Goal: Find specific page/section: Find specific page/section

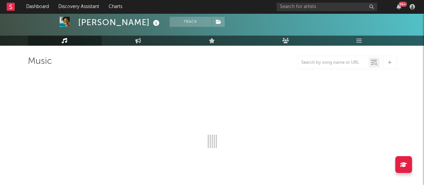
drag, startPoint x: 0, startPoint y: 0, endPoint x: 12, endPoint y: 8, distance: 14.3
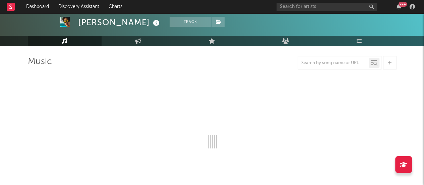
click at [12, 8] on icon at bounding box center [10, 6] width 3 height 4
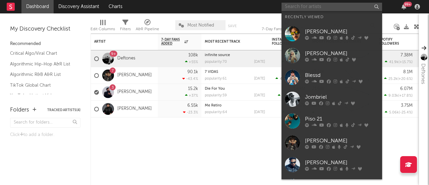
click at [309, 5] on input "text" at bounding box center [331, 7] width 101 height 8
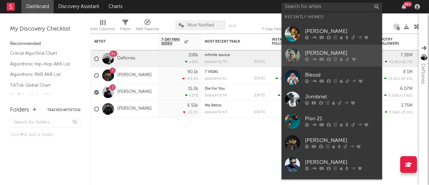
click at [306, 55] on div "[PERSON_NAME]" at bounding box center [342, 53] width 74 height 8
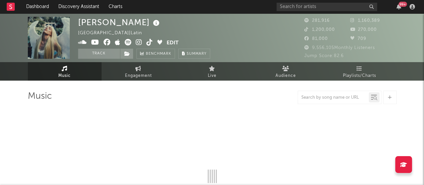
select select "6m"
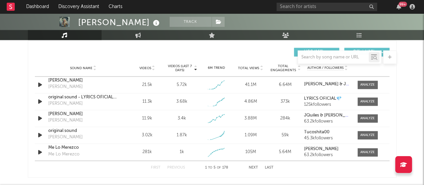
scroll to position [471, 0]
